Goal: Task Accomplishment & Management: Use online tool/utility

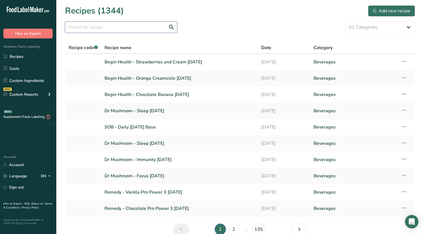
click at [136, 31] on input "text" at bounding box center [121, 27] width 112 height 11
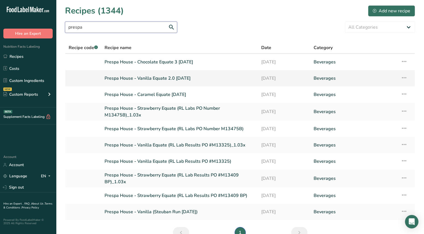
type input "prespa"
click at [402, 77] on icon at bounding box center [404, 78] width 7 height 10
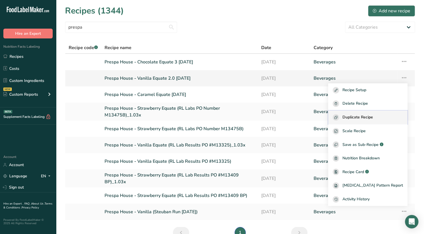
click at [361, 118] on span "Duplicate Recipe" at bounding box center [357, 117] width 31 height 6
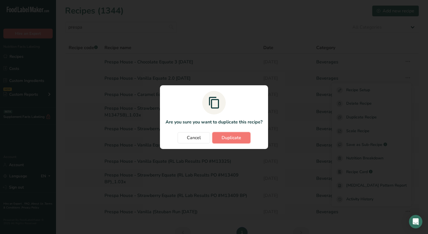
click at [237, 139] on span "Duplicate" at bounding box center [232, 137] width 20 height 7
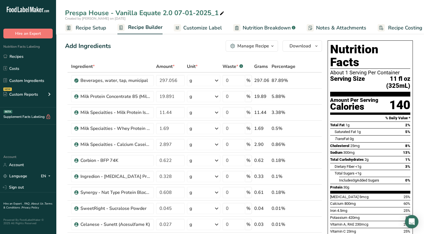
click at [222, 13] on icon at bounding box center [221, 14] width 5 height 8
type input "Prespa House - Vanilla Equate 2.0 [DATE]"
click at [208, 43] on div "Add Ingredients Manage Recipe Delete Recipe Duplicate Recipe Scale Recipe Save …" at bounding box center [193, 45] width 257 height 11
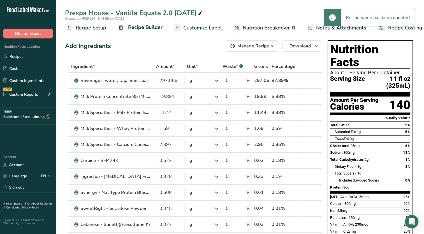
click at [83, 29] on span "Recipe Setup" at bounding box center [91, 28] width 31 height 8
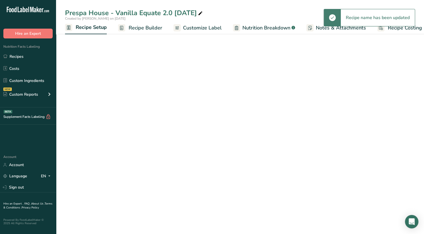
scroll to position [0, 2]
select select "22"
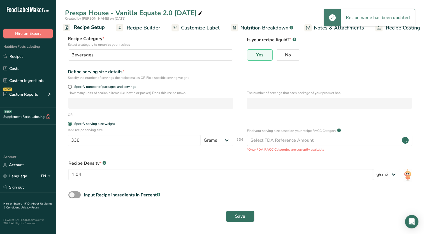
scroll to position [33, 0]
click at [80, 194] on span at bounding box center [74, 194] width 12 height 7
click at [72, 194] on input "Input Recipe ingredients in Percent .a-a{fill:#347362;}.b-a{fill:#fff;}" at bounding box center [70, 194] width 4 height 4
checkbox input "true"
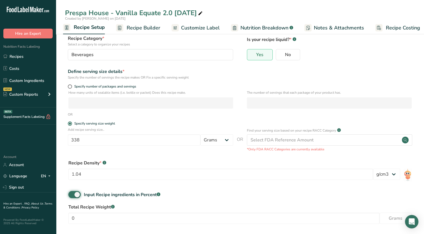
scroll to position [58, 0]
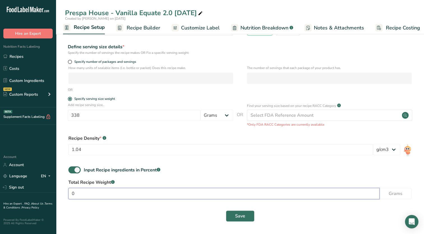
click at [106, 192] on input "0" at bounding box center [223, 193] width 311 height 11
type input "338.00"
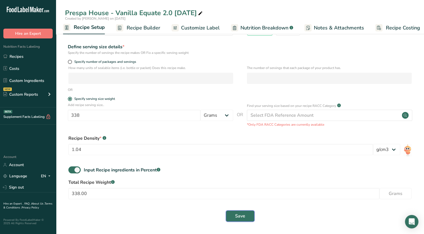
click at [238, 218] on span "Save" at bounding box center [240, 215] width 10 height 7
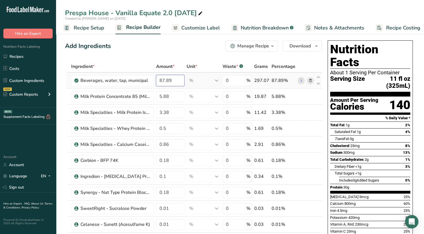
drag, startPoint x: 168, startPoint y: 81, endPoint x: 175, endPoint y: 83, distance: 8.0
click at [175, 83] on input "87.89" at bounding box center [170, 80] width 29 height 11
click at [176, 51] on div "Add Ingredients Manage Recipe Delete Recipe Duplicate Recipe Scale Recipe Save …" at bounding box center [193, 45] width 257 height 11
click at [179, 81] on input "87.886" at bounding box center [170, 80] width 29 height 11
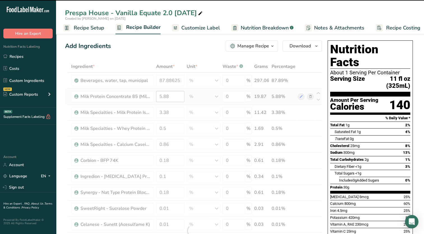
type input "87.8863"
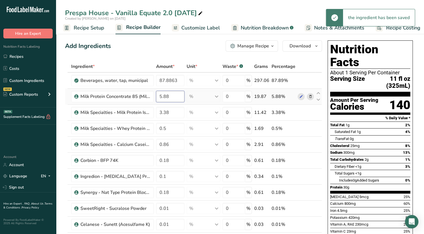
click at [175, 97] on input "5.88" at bounding box center [170, 96] width 29 height 11
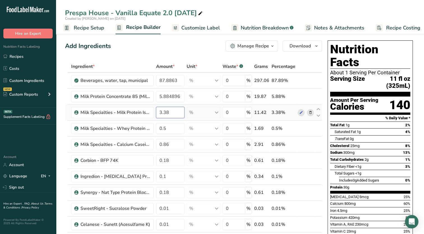
click at [178, 116] on div "Ingredient * Amount * Unit * Waste * .a-a{fill:#347362;}.b-a{fill:#fff;} Grams …" at bounding box center [193, 231] width 257 height 340
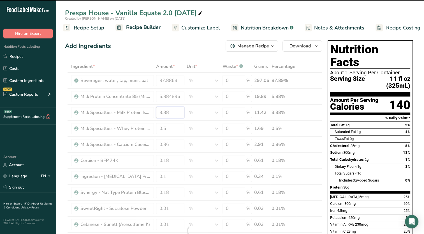
type input "5.8849"
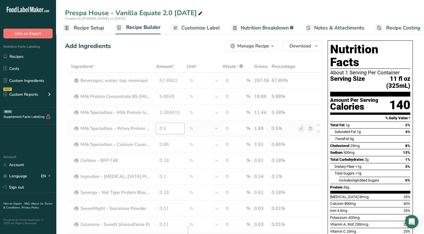
click at [170, 131] on div "Ingredient * Amount * Unit * Waste * .a-a{fill:#347362;}.b-a{fill:#fff;} Grams …" at bounding box center [193, 231] width 257 height 340
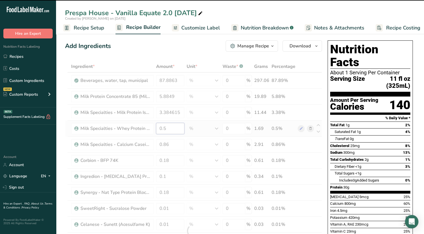
type input "3.3846"
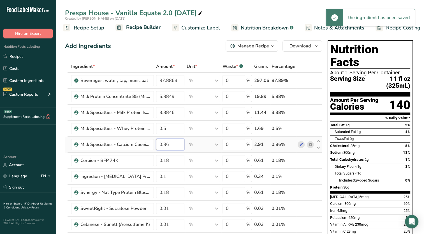
click at [175, 144] on div "Ingredient * Amount * Unit * Waste * .a-a{fill:#347362;}.b-a{fill:#fff;} Grams …" at bounding box center [193, 231] width 257 height 340
drag, startPoint x: 166, startPoint y: 145, endPoint x: 171, endPoint y: 145, distance: 4.8
click at [171, 145] on input "0.86" at bounding box center [170, 144] width 29 height 11
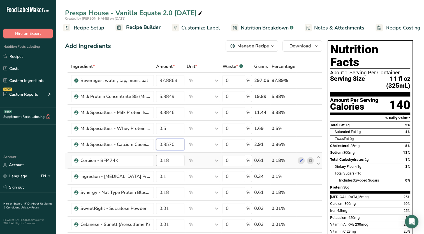
type input "0.8570"
click at [173, 159] on div "Ingredient * Amount * Unit * Waste * .a-a{fill:#347362;}.b-a{fill:#fff;} Grams …" at bounding box center [193, 231] width 257 height 340
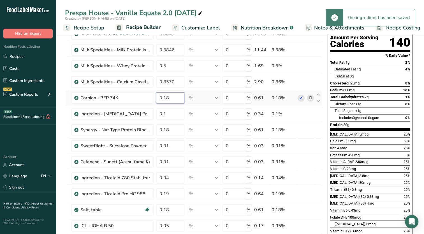
scroll to position [84, 0]
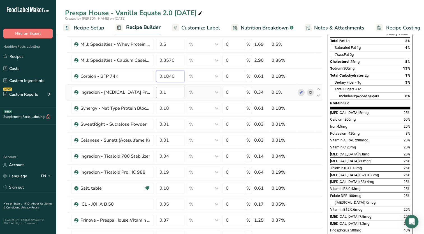
type input "0.1840"
click at [178, 91] on div "Ingredient * Amount * Unit * Waste * .a-a{fill:#347362;}.b-a{fill:#fff;} Grams …" at bounding box center [193, 146] width 257 height 340
drag, startPoint x: 165, startPoint y: 92, endPoint x: 164, endPoint y: 96, distance: 4.8
click at [164, 96] on input "0.1" at bounding box center [170, 92] width 29 height 11
type input "0.0970"
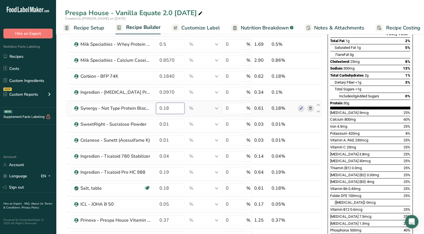
click at [169, 104] on div "Ingredient * Amount * Unit * Waste * .a-a{fill:#347362;}.b-a{fill:#fff;} Grams …" at bounding box center [193, 146] width 257 height 340
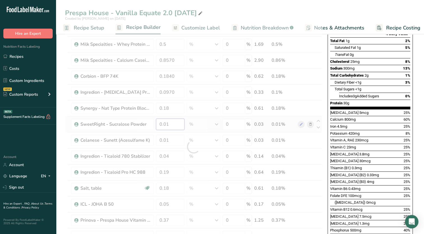
click at [172, 123] on div "Ingredient * Amount * Unit * Waste * .a-a{fill:#347362;}.b-a{fill:#fff;} Grams …" at bounding box center [193, 146] width 257 height 340
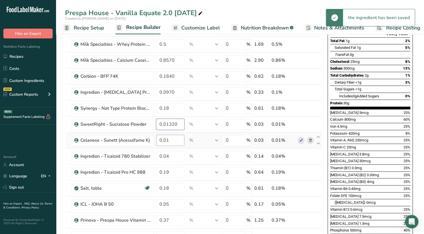
type input "0.01320"
click at [175, 137] on div "Ingredient * Amount * Unit * Waste * .a-a{fill:#347362;}.b-a{fill:#fff;} Grams …" at bounding box center [193, 146] width 257 height 340
click at [168, 139] on input "0.01" at bounding box center [170, 139] width 29 height 11
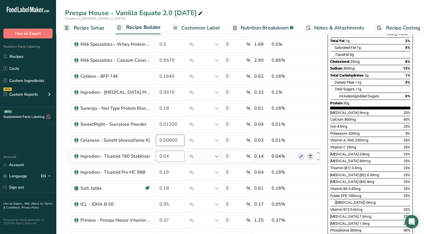
type input "0.00800"
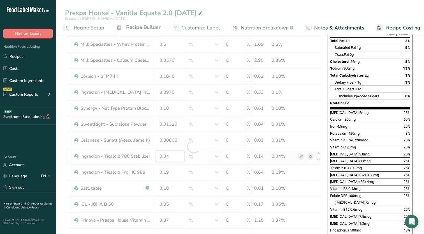
click at [171, 155] on div "Ingredient * Amount * Unit * Waste * .a-a{fill:#347362;}.b-a{fill:#fff;} Grams …" at bounding box center [193, 146] width 257 height 340
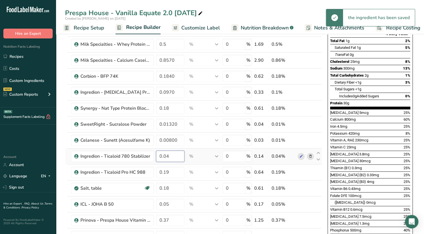
click at [167, 156] on input "0.04" at bounding box center [170, 155] width 29 height 11
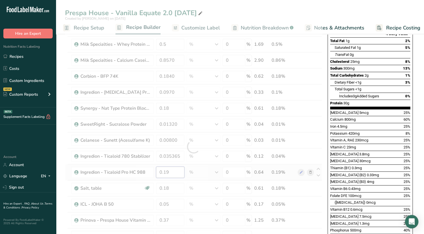
click at [182, 173] on div "Ingredient * Amount * Unit * Waste * .a-a{fill:#347362;}.b-a{fill:#fff;} Grams …" at bounding box center [193, 146] width 257 height 340
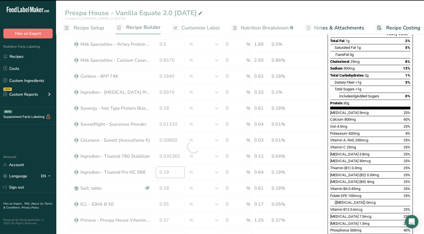
type input "0.0354"
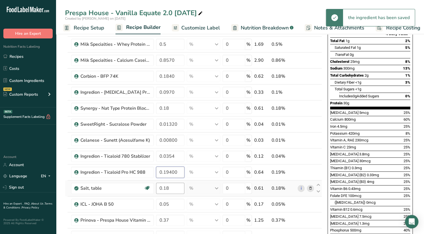
type input "0.19400"
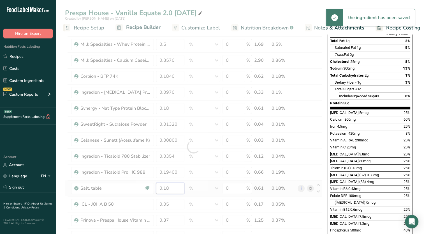
click at [180, 186] on div "Ingredient * Amount * Unit * Waste * .a-a{fill:#347362;}.b-a{fill:#fff;} Grams …" at bounding box center [193, 146] width 257 height 340
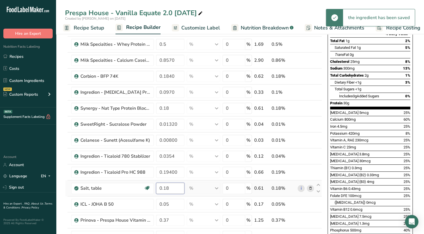
drag, startPoint x: 165, startPoint y: 187, endPoint x: 181, endPoint y: 190, distance: 16.0
click at [181, 190] on input "0.18" at bounding box center [170, 187] width 29 height 11
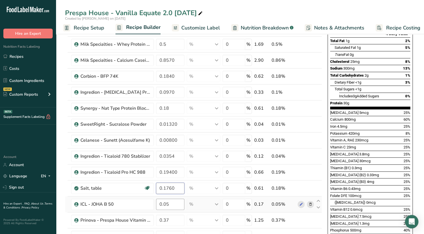
type input "0.1760"
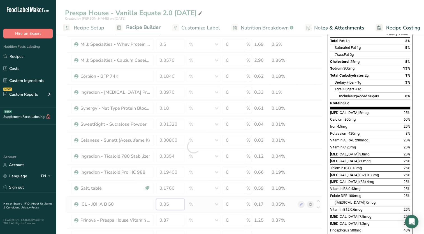
click at [177, 201] on div "Ingredient * Amount * Unit * Waste * .a-a{fill:#347362;}.b-a{fill:#fff;} Grams …" at bounding box center [193, 146] width 257 height 340
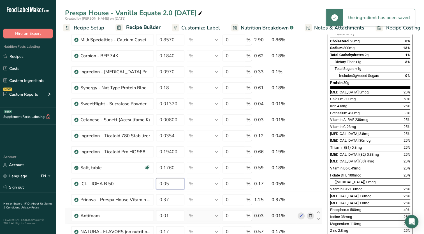
scroll to position [168, 0]
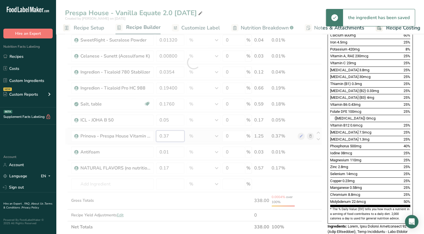
click at [174, 132] on div "Ingredient * Amount * Unit * Waste * .a-a{fill:#347362;}.b-a{fill:#fff;} Grams …" at bounding box center [193, 62] width 257 height 340
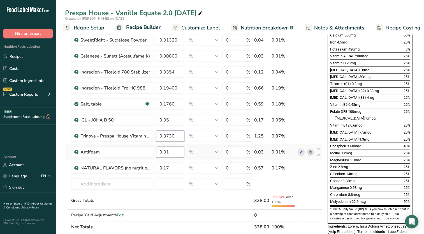
type input "0.3730"
click at [182, 151] on div "Ingredient * Amount * Unit * Waste * .a-a{fill:#347362;}.b-a{fill:#fff;} Grams …" at bounding box center [193, 62] width 257 height 340
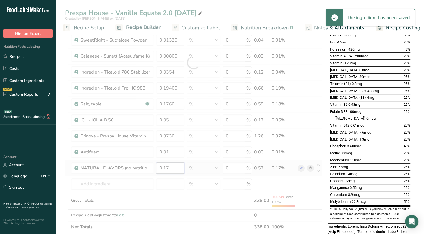
click at [167, 169] on div "Ingredient * Amount * Unit * Waste * .a-a{fill:#347362;}.b-a{fill:#fff;} Grams …" at bounding box center [193, 62] width 257 height 340
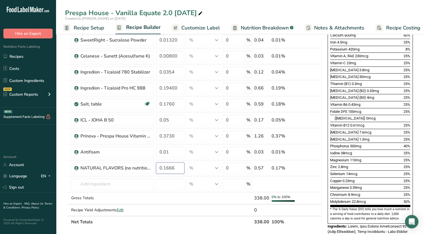
type input "0.1666"
click at [325, 209] on div "Nutrition Facts About 1 Serving Per Container Serving Size 11 fl oz (325mL) Amo…" at bounding box center [370, 144] width 90 height 548
click at [136, 182] on input "text" at bounding box center [112, 183] width 83 height 11
type input "1"
click at [374, 163] on div "Zinc 2.8mg 25%" at bounding box center [370, 166] width 80 height 7
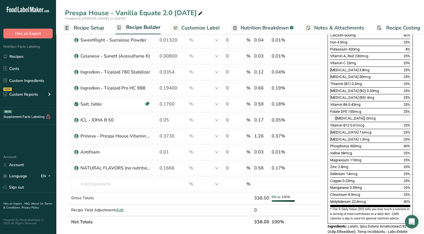
click at [390, 163] on div "Zinc 2.8mg 25%" at bounding box center [370, 166] width 80 height 7
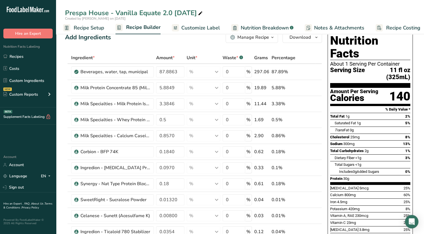
scroll to position [0, 0]
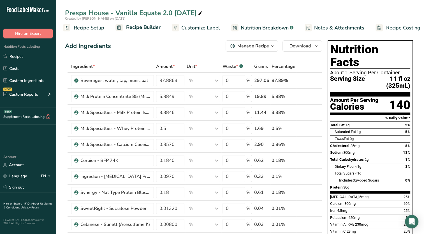
click at [214, 30] on span "Customize Label" at bounding box center [200, 28] width 39 height 8
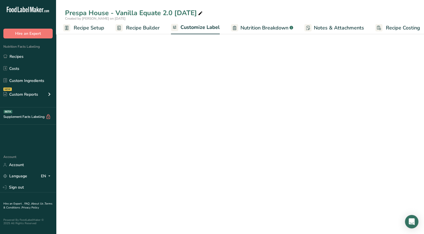
scroll to position [0, 7]
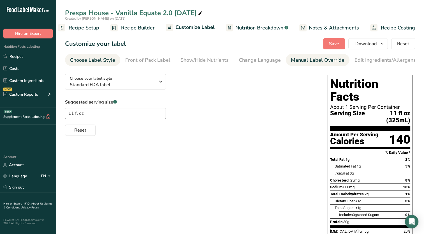
click at [308, 63] on div "Manual Label Override" at bounding box center [317, 60] width 53 height 8
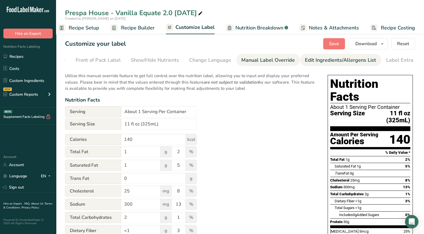
scroll to position [0, 57]
click at [322, 63] on div "Edit Ingredients/Allergens List" at bounding box center [332, 60] width 71 height 8
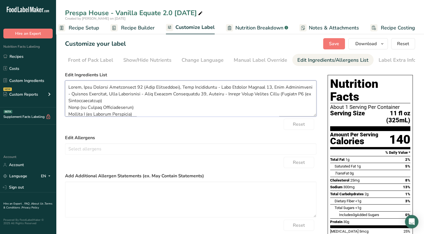
drag, startPoint x: 174, startPoint y: 89, endPoint x: 176, endPoint y: 96, distance: 7.3
click at [174, 90] on textarea at bounding box center [190, 98] width 251 height 36
drag, startPoint x: 170, startPoint y: 89, endPoint x: 136, endPoint y: 87, distance: 33.4
click at [136, 87] on textarea at bounding box center [190, 98] width 251 height 36
click at [180, 89] on textarea at bounding box center [190, 98] width 251 height 36
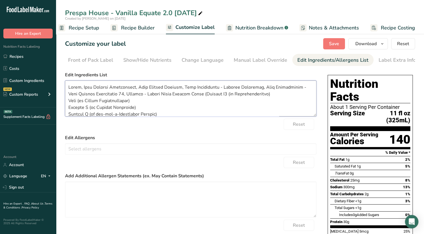
drag, startPoint x: 211, startPoint y: 87, endPoint x: 176, endPoint y: 89, distance: 35.1
click at [176, 89] on textarea at bounding box center [190, 98] width 251 height 36
drag, startPoint x: 250, startPoint y: 87, endPoint x: 216, endPoint y: 89, distance: 34.8
click at [216, 89] on textarea at bounding box center [190, 98] width 251 height 36
click at [274, 88] on textarea at bounding box center [190, 98] width 251 height 36
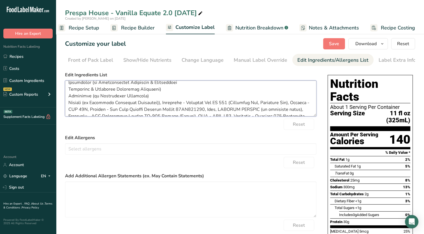
scroll to position [186, 0]
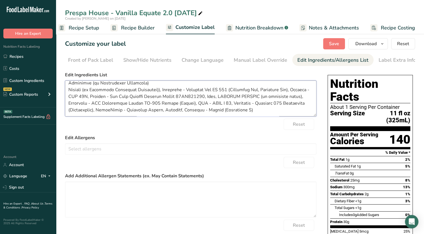
drag, startPoint x: 225, startPoint y: 92, endPoint x: 163, endPoint y: 92, distance: 62.2
click at [163, 92] on textarea at bounding box center [190, 98] width 251 height 36
click at [222, 92] on textarea at bounding box center [190, 98] width 251 height 36
drag, startPoint x: 224, startPoint y: 90, endPoint x: 260, endPoint y: 93, distance: 35.9
click at [260, 93] on textarea at bounding box center [190, 98] width 251 height 36
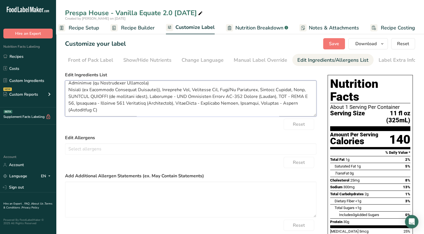
drag, startPoint x: 250, startPoint y: 97, endPoint x: 69, endPoint y: 97, distance: 180.7
click at [69, 97] on textarea at bounding box center [190, 98] width 251 height 36
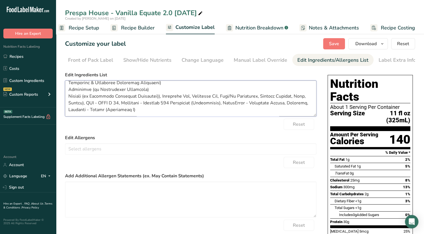
scroll to position [179, 0]
click at [80, 105] on textarea at bounding box center [190, 98] width 251 height 36
drag, startPoint x: 188, startPoint y: 104, endPoint x: 117, endPoint y: 105, distance: 71.7
click at [117, 105] on textarea at bounding box center [190, 98] width 251 height 36
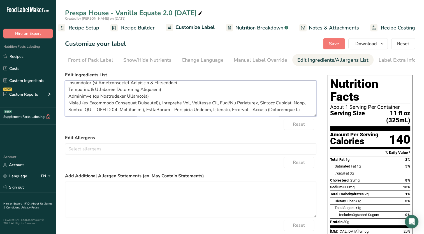
scroll to position [173, 0]
click at [188, 110] on textarea at bounding box center [190, 98] width 251 height 36
type textarea "Water, Milk Protein Concentrate, Milk Protein Isolate, Calcium Caseinate, Whey …"
click at [148, 129] on div "Reset" at bounding box center [190, 123] width 251 height 11
drag, startPoint x: 334, startPoint y: 41, endPoint x: 339, endPoint y: 43, distance: 5.1
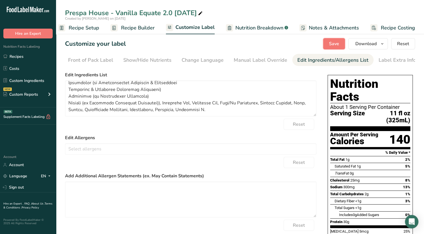
click at [334, 41] on span "Save" at bounding box center [334, 43] width 10 height 7
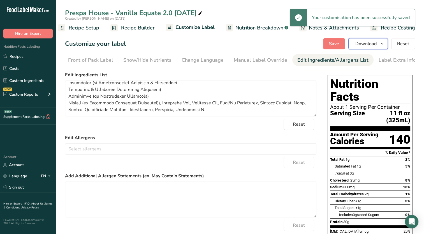
click at [382, 45] on icon "button" at bounding box center [382, 43] width 4 height 7
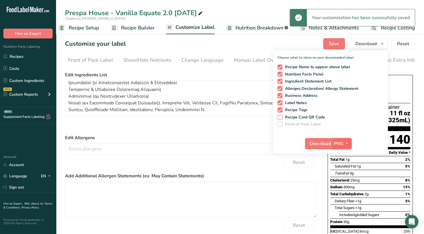
click at [346, 145] on icon "button" at bounding box center [347, 143] width 4 height 7
click at [344, 183] on link "PDF" at bounding box center [343, 182] width 18 height 9
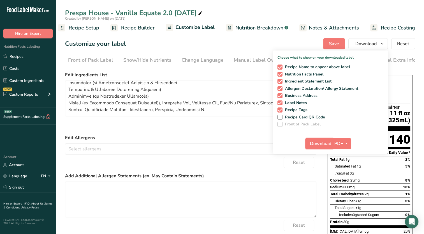
drag, startPoint x: 317, startPoint y: 143, endPoint x: 333, endPoint y: 150, distance: 17.8
click at [317, 143] on span "Download" at bounding box center [320, 143] width 21 height 7
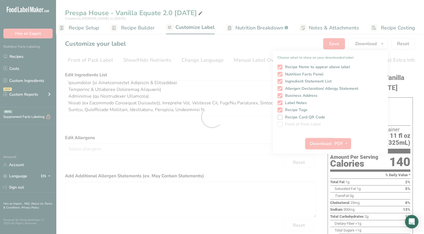
scroll to position [0, 0]
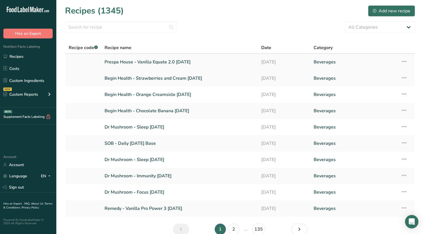
click at [132, 65] on link "Prespa House - Vanilla Equate 2.0 [DATE]" at bounding box center [179, 62] width 150 height 12
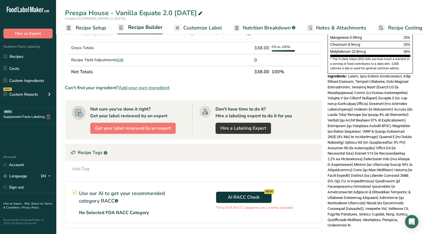
scroll to position [364, 0]
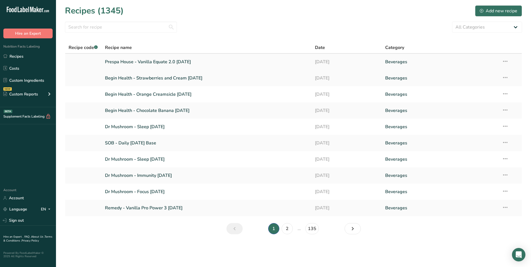
click at [196, 59] on link "Prespa House - Vanilla Equate 2.0 [DATE]" at bounding box center [207, 62] width 204 height 12
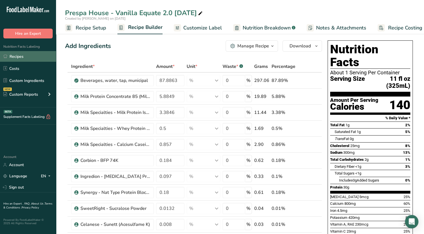
click at [29, 57] on link "Recipes" at bounding box center [28, 56] width 56 height 11
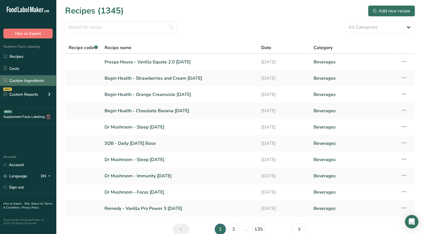
click at [29, 80] on link "Custom Ingredients" at bounding box center [28, 80] width 56 height 11
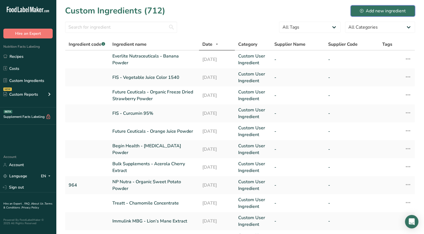
click at [388, 11] on div "Add new ingredient" at bounding box center [383, 11] width 46 height 7
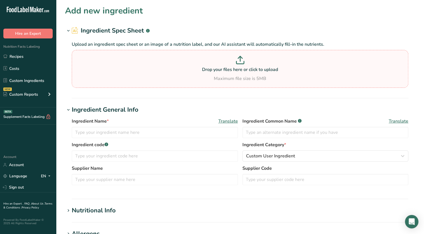
click at [175, 82] on section "Drop your files here or click to upload Maximum file size is 5MB" at bounding box center [240, 68] width 334 height 35
click at [175, 82] on input "Drop your files here or click to upload Maximum file size is 5MB" at bounding box center [240, 69] width 336 height 38
type input "C:\fakepath\Jogue - 31-036-4 Nat Orange Flavor WONF SD (Creamsicle Type).pdf"
click at [93, 131] on input "text" at bounding box center [155, 132] width 166 height 11
click at [117, 133] on input "text" at bounding box center [155, 132] width 166 height 11
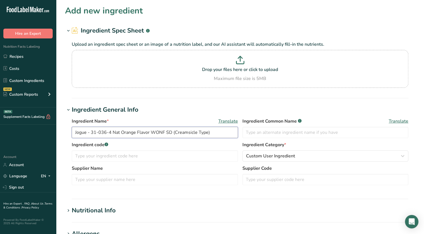
type input "Jogue - 31-036-4 Nat Orange Flavor WONF SD (Creamsicle Type)"
click at [146, 114] on h1 "Ingredient General Info" at bounding box center [240, 109] width 350 height 9
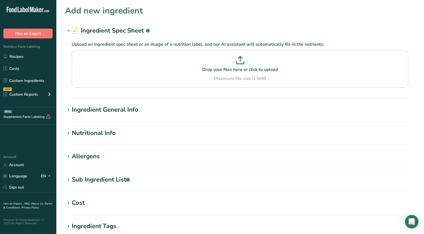
drag, startPoint x: 70, startPoint y: 133, endPoint x: 94, endPoint y: 144, distance: 25.7
click at [70, 133] on icon at bounding box center [68, 133] width 5 height 8
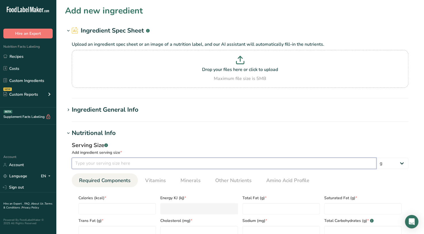
click at [114, 167] on input "number" at bounding box center [224, 162] width 304 height 11
type input "100"
click at [141, 137] on div "Nutritional Info Serving Size .a-a{fill:#347362;}.b-a{fill:#fff;} Add ingredien…" at bounding box center [240, 197] width 350 height 139
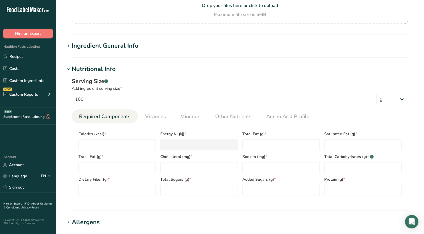
scroll to position [112, 0]
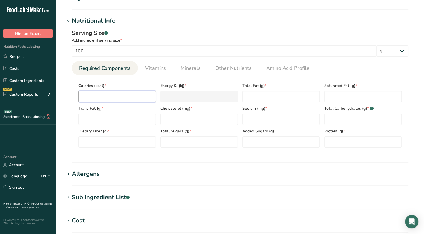
click at [122, 91] on input "number" at bounding box center [116, 96] width 77 height 11
type input "3"
type KJ "12.6"
type input "33"
type KJ "138.1"
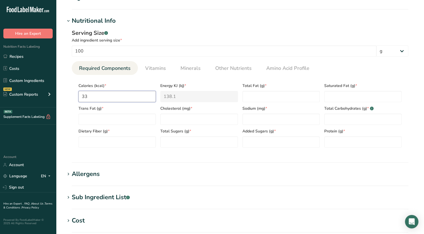
type input "330"
type KJ "1380.7"
type input "330.6"
type KJ "1383.2"
type input "330.60"
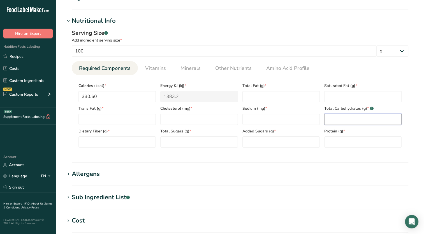
click at [338, 117] on Carbohydrates "number" at bounding box center [362, 118] width 77 height 11
type Carbohydrates "80.75"
type Fiber "80.75"
click at [292, 154] on div "Serving Size .a-a{fill:#347362;}.b-a{fill:#fff;} Add ingredient serving size * …" at bounding box center [240, 90] width 350 height 130
click at [228, 71] on span "Other Nutrients" at bounding box center [233, 68] width 36 height 8
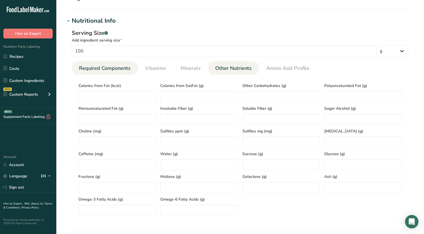
click at [112, 70] on span "Required Components" at bounding box center [105, 68] width 52 height 8
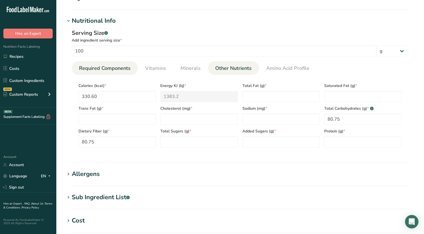
click at [232, 66] on span "Other Nutrients" at bounding box center [233, 68] width 36 height 8
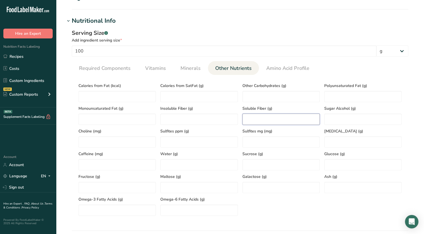
click at [299, 123] on Fiber "number" at bounding box center [280, 118] width 77 height 11
type Fiber "80.75"
click at [128, 69] on span "Required Components" at bounding box center [105, 68] width 52 height 8
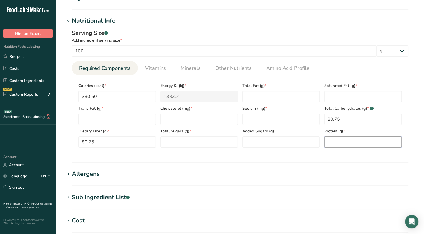
click at [331, 138] on input "number" at bounding box center [362, 141] width 77 height 11
type input "1.90"
click at [234, 73] on link "Other Nutrients" at bounding box center [233, 68] width 41 height 14
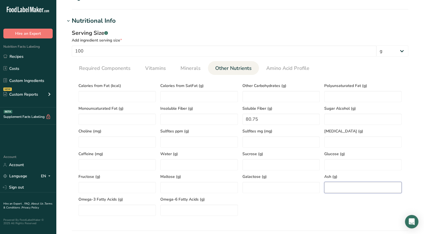
click at [329, 188] on input "number" at bounding box center [362, 187] width 77 height 11
type input "5.00"
click at [186, 66] on span "Minerals" at bounding box center [190, 68] width 20 height 8
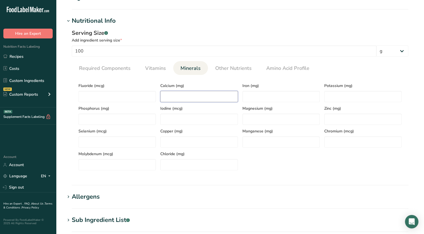
click at [204, 98] on input "number" at bounding box center [198, 96] width 77 height 11
type input "721.05"
click at [148, 72] on link "Vitamins" at bounding box center [155, 68] width 25 height 14
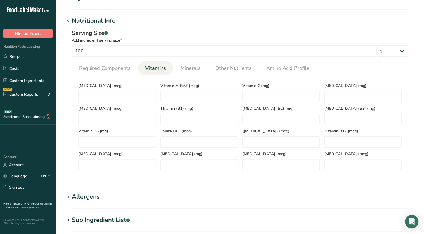
drag, startPoint x: 188, startPoint y: 71, endPoint x: 208, endPoint y: 76, distance: 20.3
click at [188, 71] on span "Minerals" at bounding box center [190, 68] width 20 height 8
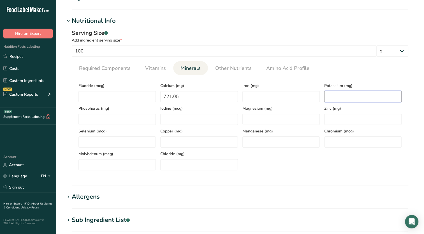
click at [331, 98] on input "number" at bounding box center [362, 96] width 77 height 11
type input "636.50"
click at [115, 73] on link "Required Components" at bounding box center [105, 68] width 56 height 14
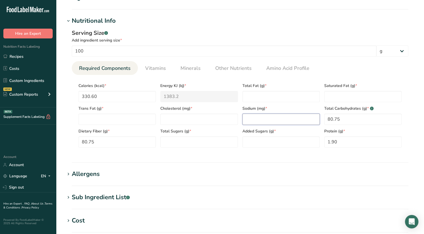
click at [266, 118] on input "number" at bounding box center [280, 118] width 77 height 11
type input "16.15"
click at [244, 93] on Fat "number" at bounding box center [280, 96] width 77 height 11
type Fat "0"
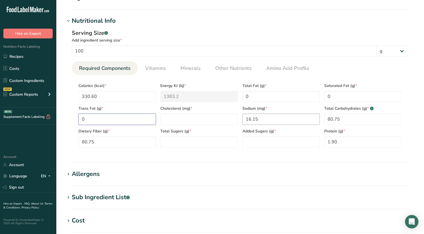
type Fat "0"
type input "0"
type Sugars "0"
click at [261, 169] on h1 "Allergens" at bounding box center [240, 173] width 350 height 9
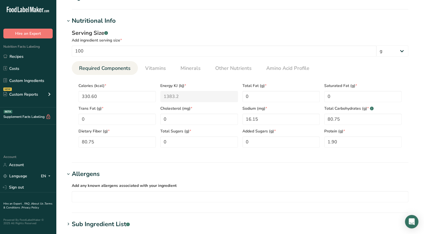
click at [120, 70] on span "Required Components" at bounding box center [105, 68] width 52 height 8
drag, startPoint x: 92, startPoint y: 69, endPoint x: 95, endPoint y: 69, distance: 3.1
click at [92, 69] on span "Required Components" at bounding box center [105, 68] width 52 height 8
drag, startPoint x: 150, startPoint y: 64, endPoint x: 197, endPoint y: 78, distance: 49.5
click at [150, 64] on span "Vitamins" at bounding box center [155, 68] width 21 height 8
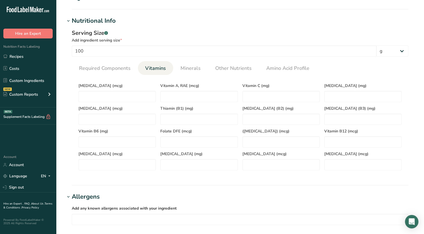
drag, startPoint x: 192, startPoint y: 69, endPoint x: 239, endPoint y: 75, distance: 47.2
click at [195, 69] on span "Minerals" at bounding box center [190, 68] width 20 height 8
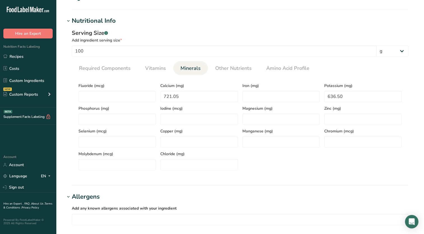
click at [241, 76] on section "Calories (kcal) * 330.60 Energy KJ (kj) * 1383.2 Total Fat (g) * 0 Saturated Fa…" at bounding box center [240, 125] width 336 height 100
click at [235, 72] on span "Other Nutrients" at bounding box center [233, 68] width 36 height 8
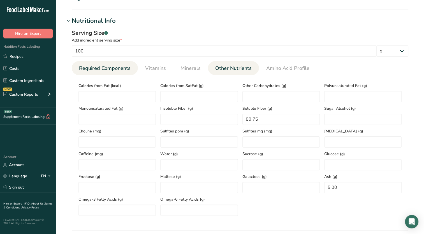
click at [101, 68] on span "Required Components" at bounding box center [105, 68] width 52 height 8
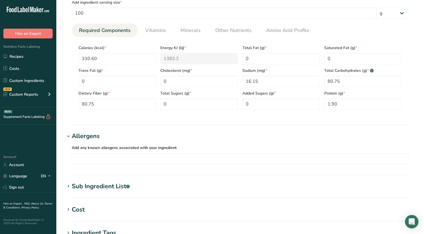
scroll to position [140, 0]
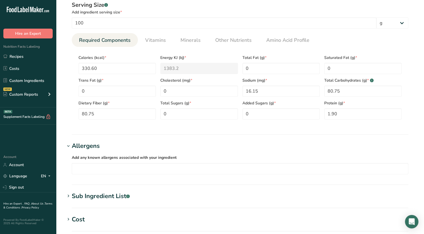
click at [153, 141] on h1 "Allergens" at bounding box center [240, 145] width 350 height 9
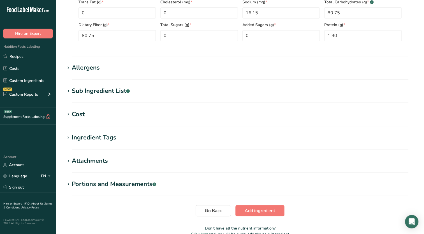
scroll to position [248, 0]
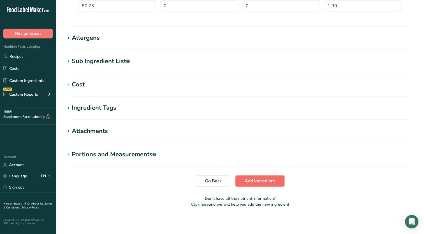
click at [269, 178] on span "Add ingredient" at bounding box center [260, 180] width 31 height 7
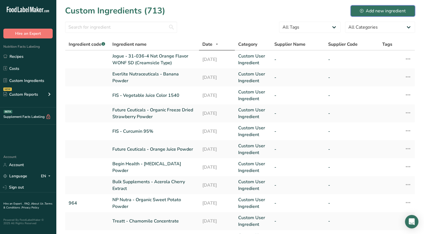
click at [370, 8] on div "Add new ingredient" at bounding box center [383, 11] width 46 height 7
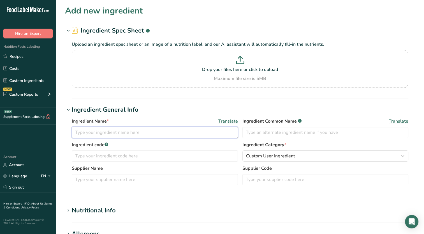
click at [178, 135] on input "text" at bounding box center [155, 132] width 166 height 11
click at [165, 133] on input "text" at bounding box center [155, 132] width 166 height 11
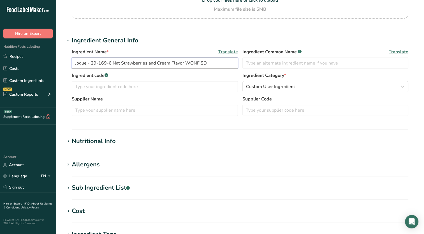
scroll to position [84, 0]
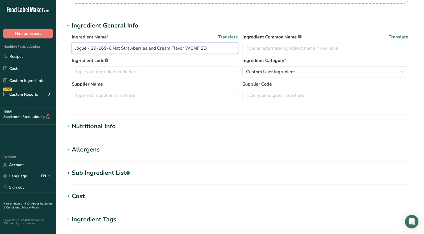
type input "Jogue - 29-169-6 Nat Strawberries and Cream Flavor WONF SD"
click at [67, 125] on icon at bounding box center [68, 126] width 5 height 8
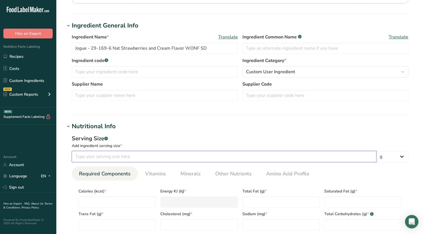
click at [105, 154] on input "number" at bounding box center [224, 156] width 304 height 11
type input "100"
drag, startPoint x: 178, startPoint y: 134, endPoint x: 175, endPoint y: 138, distance: 5.3
click at [178, 134] on div "Serving Size .a-a{fill:#347362;}.b-a{fill:#fff;} Add ingredient serving size * …" at bounding box center [240, 196] width 350 height 130
drag, startPoint x: 124, startPoint y: 199, endPoint x: 134, endPoint y: 194, distance: 12.0
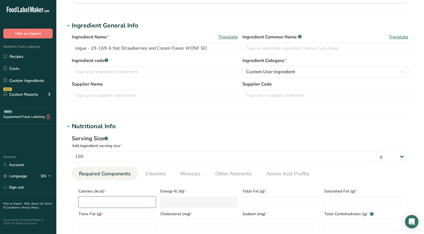
click at [124, 199] on input "number" at bounding box center [116, 201] width 77 height 11
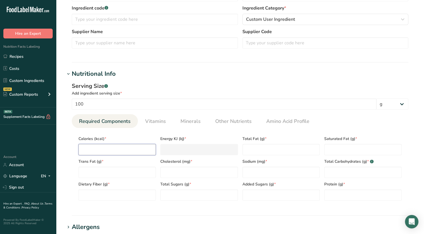
scroll to position [140, 0]
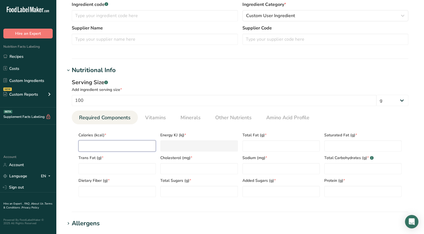
type input "3"
type KJ "12.6"
type input "32"
type KJ "133.9"
type input "325"
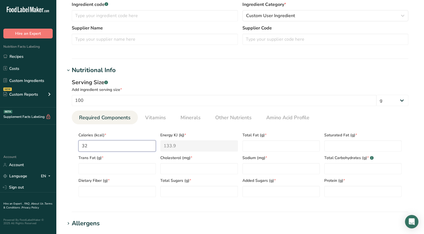
type KJ "1359.8"
type input "325.2"
type KJ "1360.6"
type input "325.24"
type KJ "1360.8"
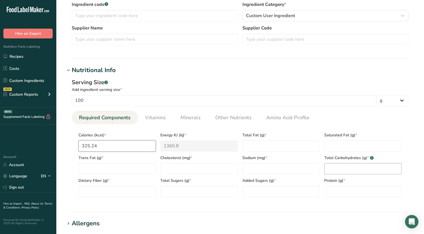
type input "325.24"
click at [332, 171] on Carbohydrates "number" at bounding box center [362, 168] width 77 height 11
type Carbohydrates "79.44"
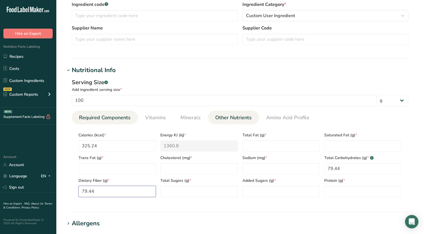
type Fiber "79.44"
click at [239, 121] on link "Other Nutrients" at bounding box center [233, 117] width 41 height 14
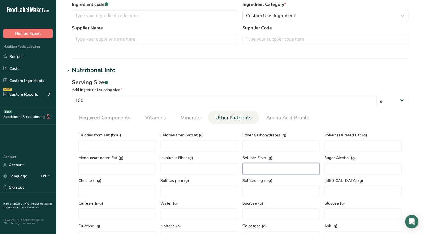
click at [297, 168] on Fiber "number" at bounding box center [280, 168] width 77 height 11
type Fiber "79.44"
click at [125, 112] on link "Required Components" at bounding box center [105, 117] width 56 height 14
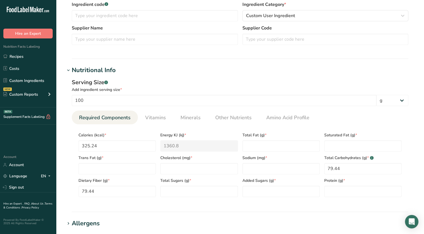
click at [339, 184] on div "Protein (g) *" at bounding box center [363, 185] width 82 height 23
click at [339, 195] on input "number" at bounding box center [362, 190] width 77 height 11
type input "1.87"
click at [226, 116] on span "Other Nutrients" at bounding box center [233, 118] width 36 height 8
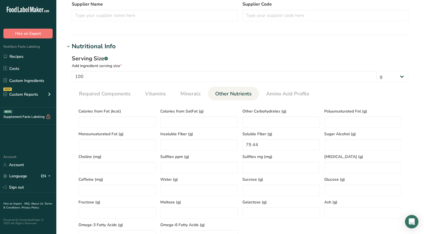
scroll to position [224, 0]
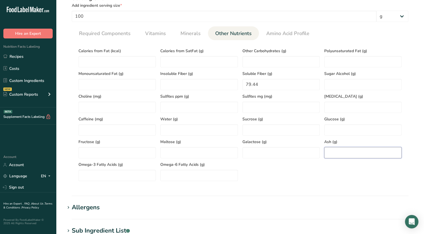
click at [325, 152] on input "number" at bounding box center [362, 152] width 77 height 11
type input "6.54"
click at [203, 35] on li "Minerals" at bounding box center [190, 33] width 35 height 14
click at [192, 33] on span "Minerals" at bounding box center [190, 34] width 20 height 8
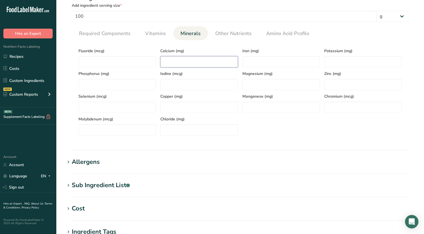
click at [194, 59] on input "number" at bounding box center [198, 61] width 77 height 11
type input "709.36"
type input "626.18"
click at [94, 41] on section "Calories (kcal) * 325.24 Energy KJ (kj) * 1360.8 Total Fat (g) * Saturated Fat …" at bounding box center [240, 90] width 336 height 100
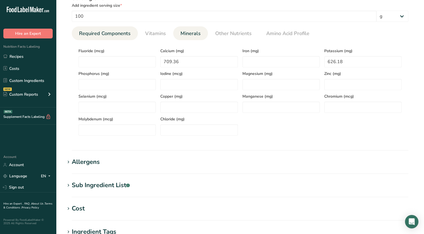
click at [95, 34] on span "Required Components" at bounding box center [105, 34] width 52 height 8
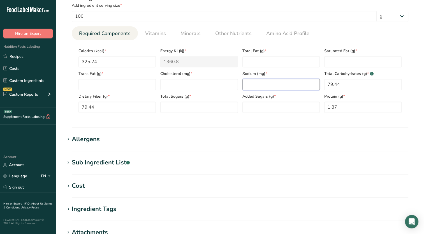
click at [255, 87] on input "number" at bounding box center [280, 84] width 77 height 11
type input "15.89"
click at [268, 64] on Fat "number" at bounding box center [280, 61] width 77 height 11
type Fat "0"
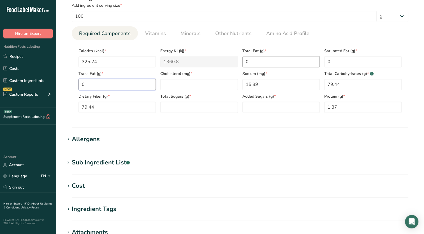
type Fat "0"
type input "0"
type Sugars "0"
click at [248, 141] on h1 "Allergens" at bounding box center [240, 138] width 350 height 9
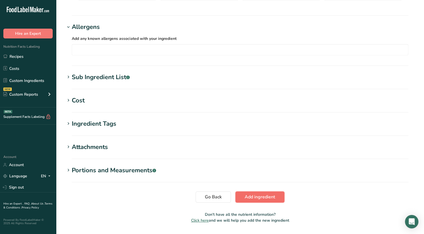
click at [259, 194] on span "Add ingredient" at bounding box center [260, 196] width 31 height 7
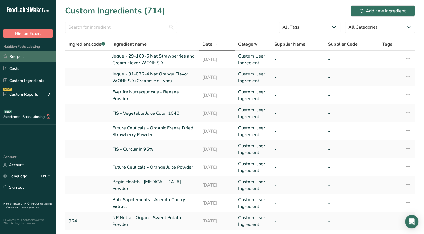
click at [15, 52] on link "Recipes" at bounding box center [28, 56] width 56 height 11
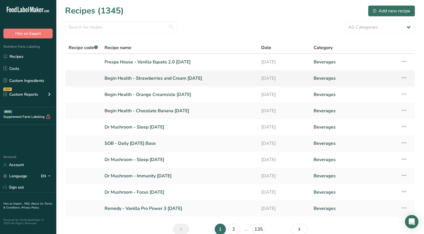
click at [195, 81] on link "Begin Health - Strawberries and Cream [DATE]" at bounding box center [179, 78] width 150 height 12
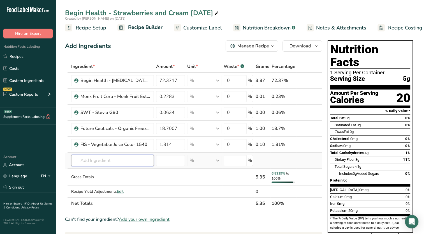
click at [119, 161] on input "text" at bounding box center [112, 160] width 83 height 11
type input "2"
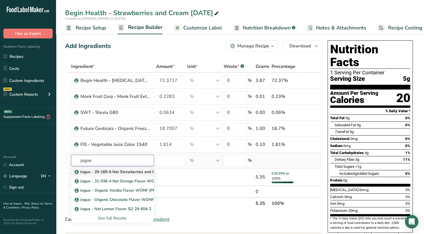
type input "jogue"
click at [143, 173] on p "Jogue - 29-169-6 Nat Strawberries and Cream Flavor WONF SD" at bounding box center [136, 172] width 121 height 6
type input "Jogue - 29-169-6 Nat Strawberries and Cream Flavor WONF SD"
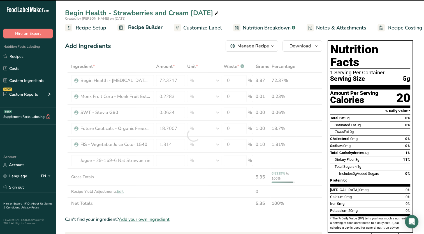
type input "0"
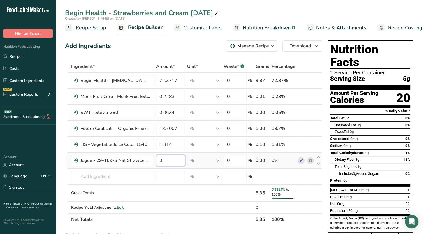
click at [180, 161] on input "0" at bounding box center [170, 160] width 29 height 11
type input "6.822"
click at [207, 200] on div "Ingredient * Amount * Unit * Waste * .a-a{fill:#347362;}.b-a{fill:#fff;} Grams …" at bounding box center [193, 143] width 257 height 164
click at [321, 187] on td at bounding box center [318, 192] width 7 height 17
click at [248, 24] on span "Nutrition Breakdown" at bounding box center [267, 28] width 48 height 8
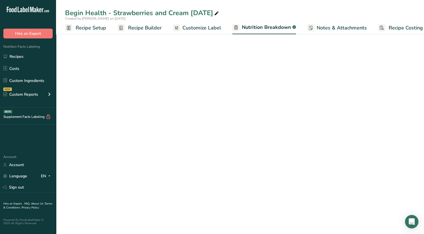
scroll to position [0, 8]
select select "Calories"
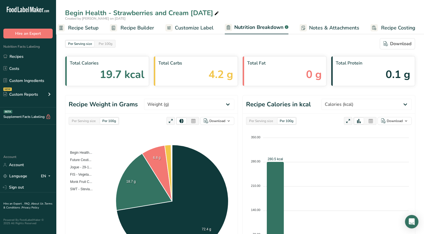
click at [88, 29] on span "Recipe Setup" at bounding box center [83, 28] width 31 height 8
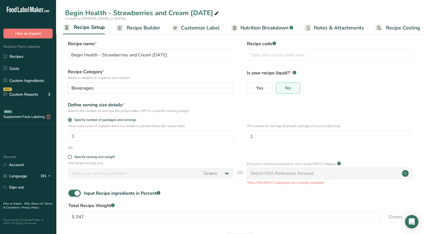
click at [141, 28] on span "Recipe Builder" at bounding box center [144, 28] width 34 height 8
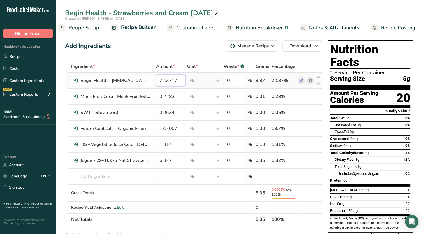
click at [174, 79] on input "72.3717" at bounding box center [170, 80] width 29 height 11
click at [178, 79] on input "72.3717" at bounding box center [170, 80] width 29 height 11
click at [175, 97] on div "Ingredient * Amount * Unit * Waste * .a-a{fill:#347362;}.b-a{fill:#fff;} Grams …" at bounding box center [193, 143] width 257 height 164
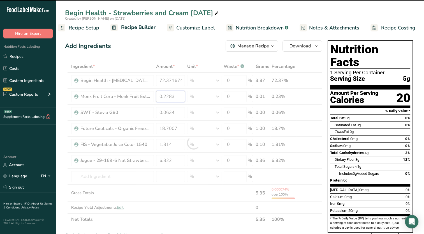
type input "72.3717"
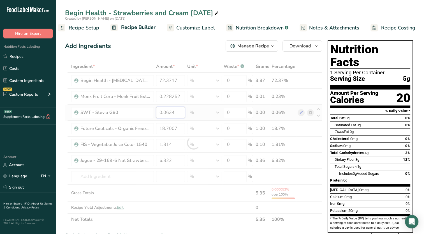
click at [179, 112] on div "Ingredient * Amount * Unit * Waste * .a-a{fill:#347362;}.b-a{fill:#fff;} Grams …" at bounding box center [193, 143] width 257 height 164
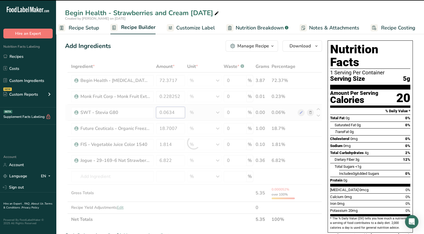
type input "0.2283"
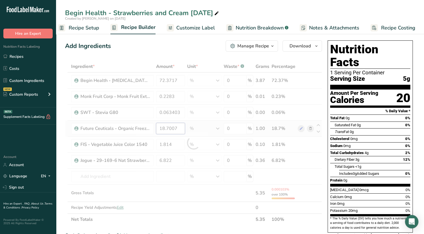
click at [181, 132] on div "Ingredient * Amount * Unit * Waste * .a-a{fill:#347362;}.b-a{fill:#fff;} Grams …" at bounding box center [193, 143] width 257 height 164
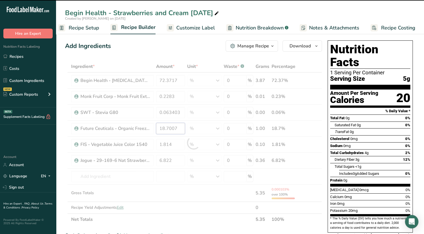
type input "0.0634"
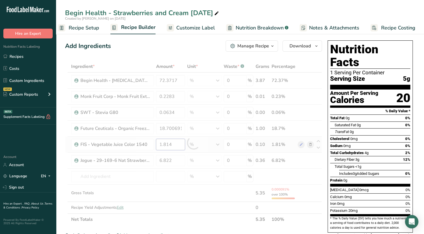
click at [177, 147] on div "Ingredient * Amount * Unit * Waste * .a-a{fill:#347362;}.b-a{fill:#fff;} Grams …" at bounding box center [193, 143] width 257 height 164
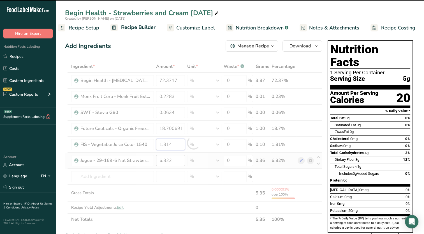
type input "18.7007"
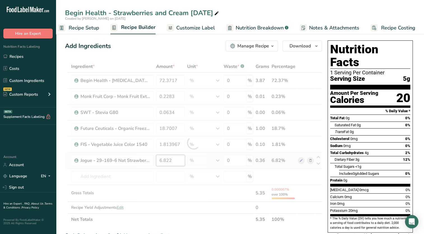
click at [175, 160] on div "Ingredient * Amount * Unit * Waste * .a-a{fill:#347362;}.b-a{fill:#fff;} Grams …" at bounding box center [193, 143] width 257 height 164
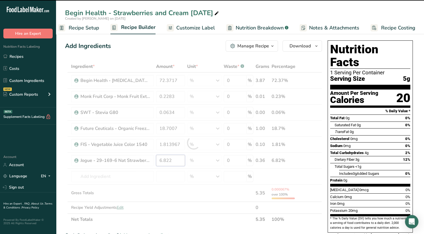
type input "1.814"
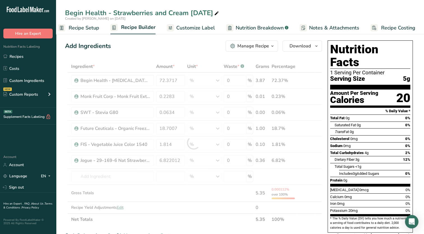
click at [339, 194] on span "Calcium" at bounding box center [336, 196] width 13 height 4
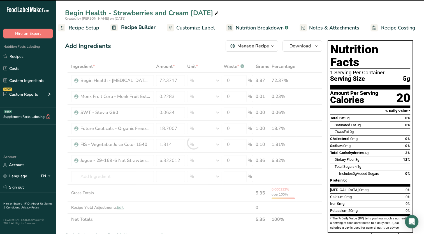
type input "6.822"
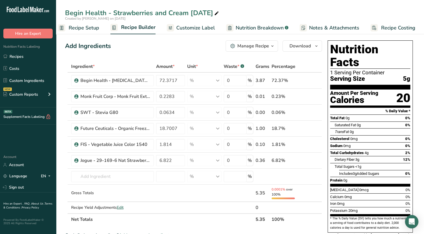
click at [278, 25] on span "Nutrition Breakdown" at bounding box center [260, 28] width 48 height 8
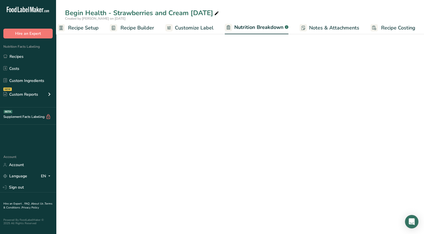
select select "Calories"
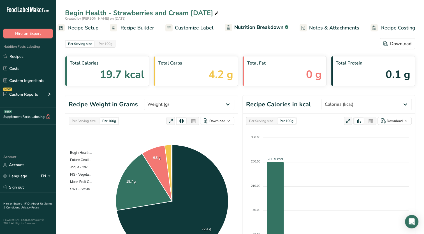
click at [194, 22] on link "Customize Label" at bounding box center [189, 28] width 48 height 13
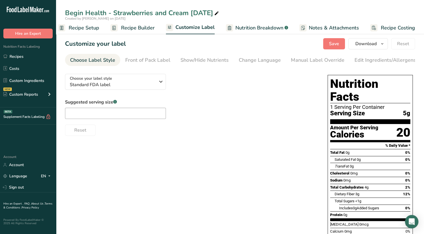
click at [365, 67] on section "Customize your label Save Download Choose what to show on your downloaded label…" at bounding box center [240, 174] width 368 height 291
click at [363, 61] on div "Edit Ingredients/Allergens List" at bounding box center [389, 60] width 71 height 8
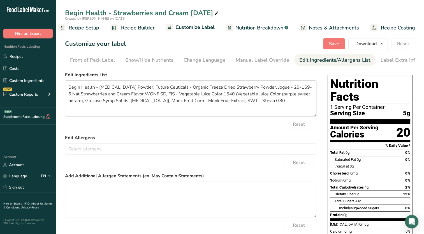
scroll to position [0, 57]
drag, startPoint x: 100, startPoint y: 90, endPoint x: 49, endPoint y: 88, distance: 51.0
click at [49, 89] on div ".a-20{fill:#fff;} Hire an Expert Nutrition Facts Labeling Recipes Costs Custom …" at bounding box center [212, 160] width 424 height 320
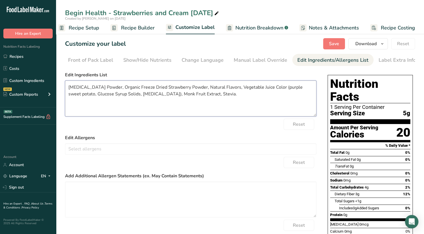
drag, startPoint x: 71, startPoint y: 94, endPoint x: 67, endPoint y: 97, distance: 4.2
click at [67, 97] on textarea "[MEDICAL_DATA] Powder, Organic Freeze Dried Strawberry Powder, Natural Flavors,…" at bounding box center [190, 98] width 251 height 36
click at [85, 97] on textarea "[MEDICAL_DATA] Powder, Organic Freeze Dried Strawberry Powder, Natural Flavors,…" at bounding box center [190, 98] width 251 height 36
click at [98, 96] on textarea "[MEDICAL_DATA] Powder, Organic Freeze Dried Strawberry Powder, Natural Flavors,…" at bounding box center [190, 98] width 251 height 36
click at [112, 96] on textarea "[MEDICAL_DATA] Powder, Organic Freeze Dried Strawberry Powder, Natural Flavors,…" at bounding box center [190, 98] width 251 height 36
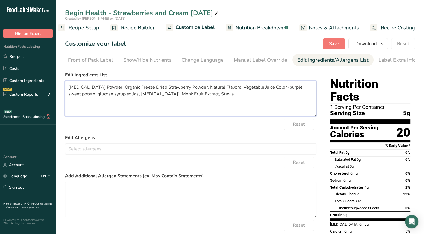
click at [123, 97] on textarea "[MEDICAL_DATA] Powder, Organic Freeze Dried Strawberry Powder, Natural Flavors,…" at bounding box center [190, 98] width 251 height 36
click at [146, 104] on textarea "[MEDICAL_DATA] Powder, Organic Freeze Dried Strawberry Powder, Natural Flavors,…" at bounding box center [190, 98] width 251 height 36
type textarea "[MEDICAL_DATA] Powder, Organic Freeze Dried Strawberry Powder, Natural Flavors,…"
click at [332, 43] on span "Save" at bounding box center [334, 43] width 10 height 7
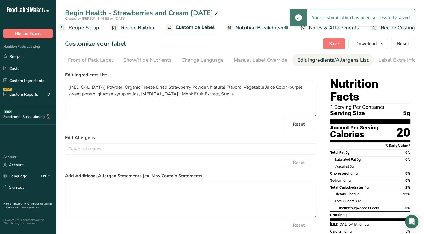
click at [122, 31] on link "Recipe Builder" at bounding box center [132, 28] width 44 height 13
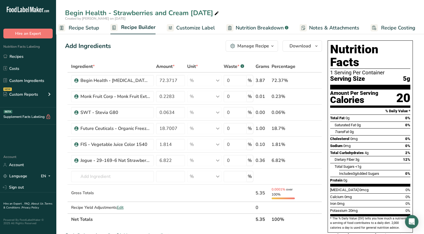
click at [90, 27] on span "Recipe Setup" at bounding box center [84, 28] width 31 height 8
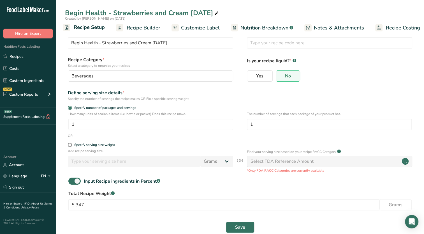
scroll to position [23, 0]
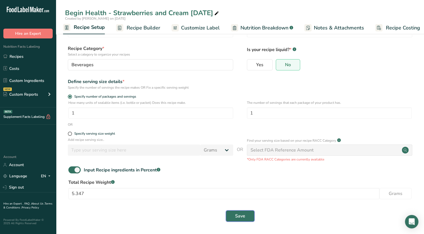
click at [240, 212] on button "Save" at bounding box center [240, 215] width 29 height 11
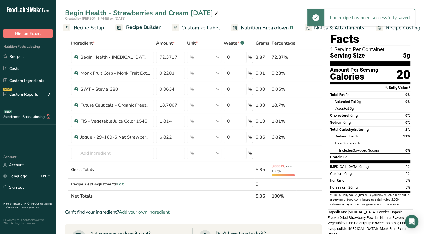
click at [138, 24] on span "Recipe Builder" at bounding box center [143, 28] width 34 height 8
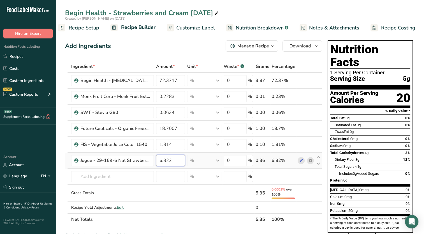
click at [173, 158] on input "6.822" at bounding box center [170, 160] width 29 height 11
type input "6.8220"
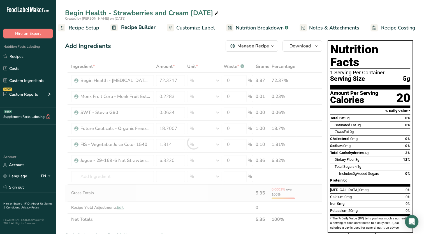
click at [176, 185] on div "Ingredient * Amount * Unit * Waste * .a-a{fill:#347362;}.b-a{fill:#fff;} Grams …" at bounding box center [193, 143] width 257 height 164
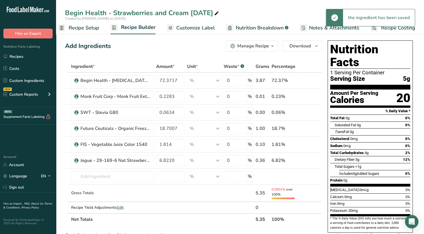
click at [155, 51] on div "Add Ingredients Manage Recipe Delete Recipe Duplicate Recipe Scale Recipe Save …" at bounding box center [193, 45] width 257 height 11
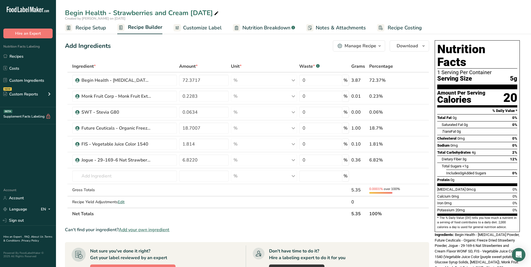
click at [83, 32] on link "Recipe Setup" at bounding box center [85, 28] width 41 height 13
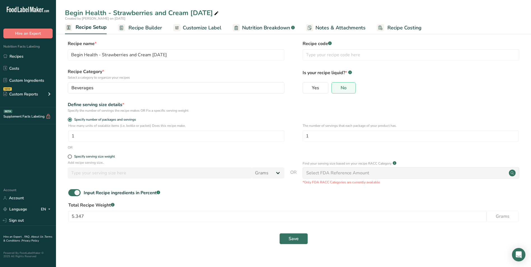
click at [136, 27] on span "Recipe Builder" at bounding box center [146, 28] width 34 height 8
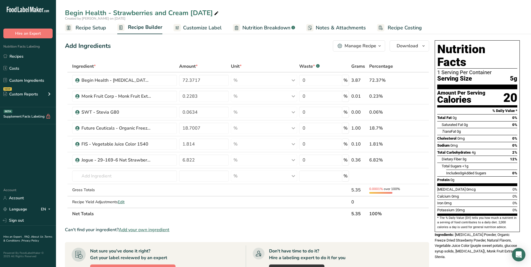
click at [101, 30] on span "Recipe Setup" at bounding box center [91, 28] width 31 height 8
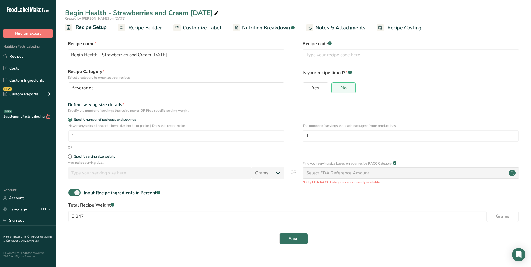
click at [138, 30] on span "Recipe Builder" at bounding box center [146, 28] width 34 height 8
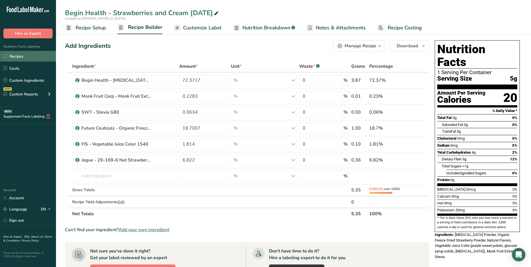
click at [33, 56] on link "Recipes" at bounding box center [28, 56] width 56 height 11
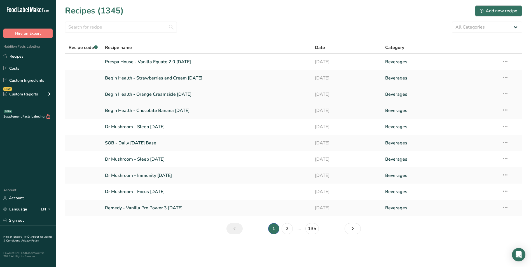
click at [154, 94] on link "Begin Health - Orange Creamsicle [DATE]" at bounding box center [207, 95] width 204 height 12
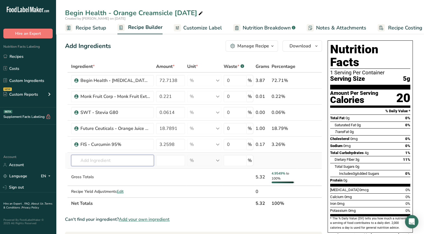
click at [136, 163] on input "text" at bounding box center [112, 160] width 83 height 11
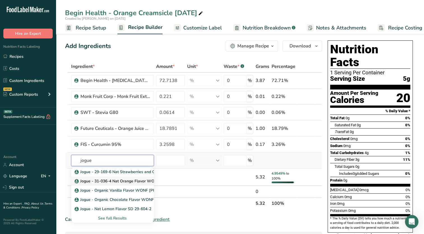
type input "jogue"
click at [137, 182] on p "Jogue - 31-036-4 Nat Orange Flavor WONF SD (Creamsicle Type)" at bounding box center [138, 181] width 124 height 6
type input "Jogue - 31-036-4 Nat Orange Flavor WONF SD (Creamsicle Type)"
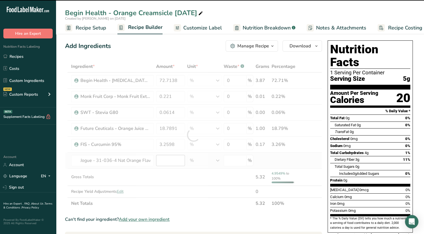
type input "0"
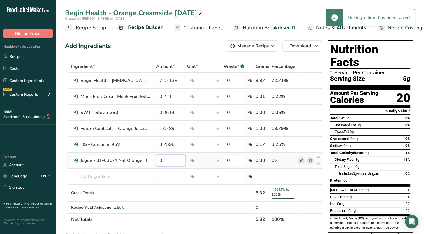
click at [178, 161] on input "0" at bounding box center [170, 160] width 29 height 11
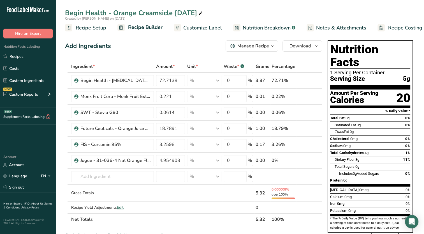
click at [174, 48] on div "Add Ingredients Manage Recipe Delete Recipe Duplicate Recipe Scale Recipe Save …" at bounding box center [193, 45] width 257 height 11
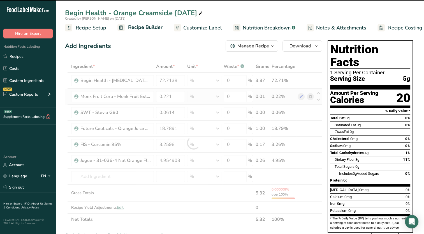
type input "4.9549"
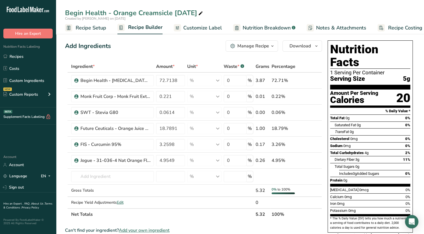
click at [270, 30] on span "Nutrition Breakdown" at bounding box center [267, 28] width 48 height 8
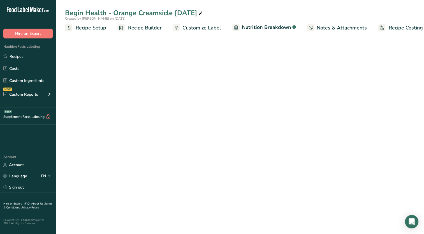
scroll to position [0, 8]
select select "Calories"
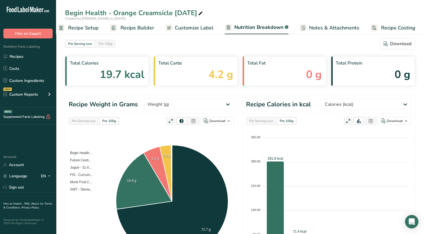
click at [207, 27] on span "Customize Label" at bounding box center [194, 28] width 39 height 8
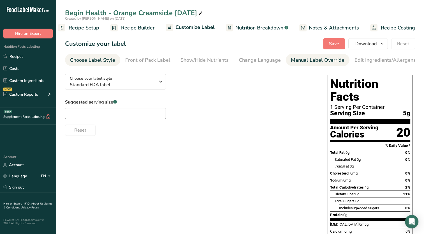
click at [298, 61] on div "Manual Label Override" at bounding box center [317, 60] width 53 height 8
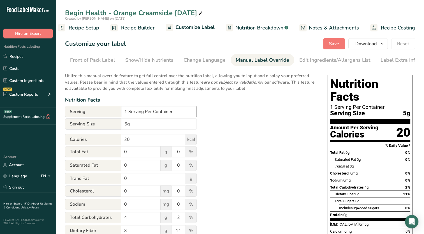
scroll to position [0, 57]
click at [317, 66] on nav "Choose Label Style Front of Pack Label Show/Hide Nutrients Change Language Manu…" at bounding box center [240, 60] width 350 height 12
click at [315, 62] on div "Edit Ingredients/Allergens List" at bounding box center [332, 60] width 71 height 8
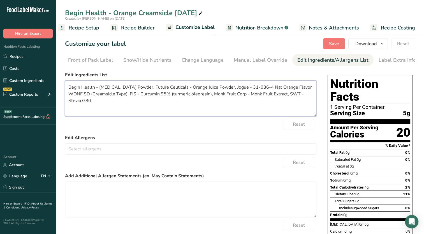
drag, startPoint x: 100, startPoint y: 87, endPoint x: 58, endPoint y: 84, distance: 42.5
click at [58, 84] on section "Customize your label Save Download Choose what to show on your downloaded label…" at bounding box center [240, 169] width 368 height 280
drag, startPoint x: 142, startPoint y: 89, endPoint x: 104, endPoint y: 87, distance: 37.6
click at [104, 87] on textarea "[MEDICAL_DATA] Powder, Future Ceuticals - Orange Juice Powder, Jogue - 31-036-4…" at bounding box center [190, 98] width 251 height 36
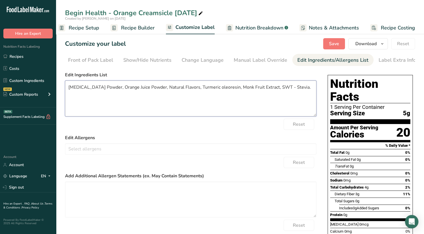
drag, startPoint x: 276, startPoint y: 88, endPoint x: 261, endPoint y: 90, distance: 14.8
click at [261, 90] on textarea "[MEDICAL_DATA] Powder, Orange Juice Powder, Natural Flavors, Turmeric oleoresin…" at bounding box center [190, 98] width 251 height 36
type textarea "[MEDICAL_DATA] Powder, Orange Juice Powder, Natural Flavors, Turmeric oleoresin…"
click at [331, 43] on span "Save" at bounding box center [334, 43] width 10 height 7
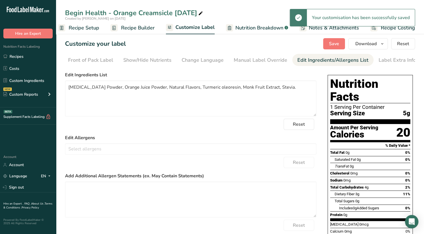
click at [129, 29] on span "Recipe Builder" at bounding box center [138, 28] width 34 height 8
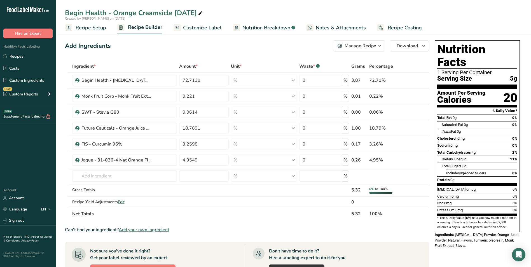
click at [85, 30] on span "Recipe Setup" at bounding box center [91, 28] width 31 height 8
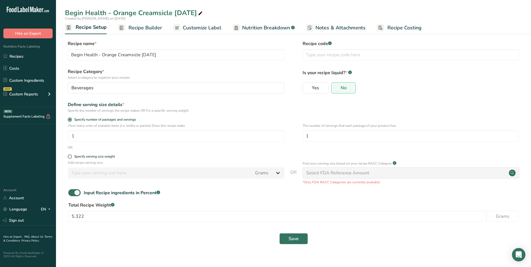
click at [139, 28] on span "Recipe Builder" at bounding box center [146, 28] width 34 height 8
